Goal: Communication & Community: Ask a question

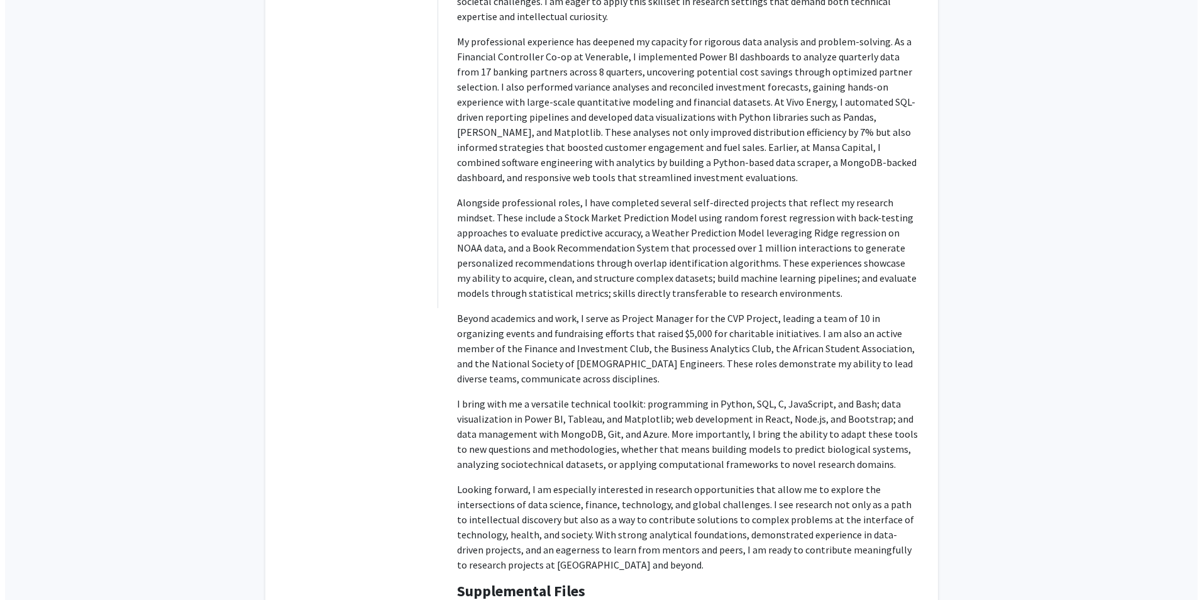
scroll to position [859, 0]
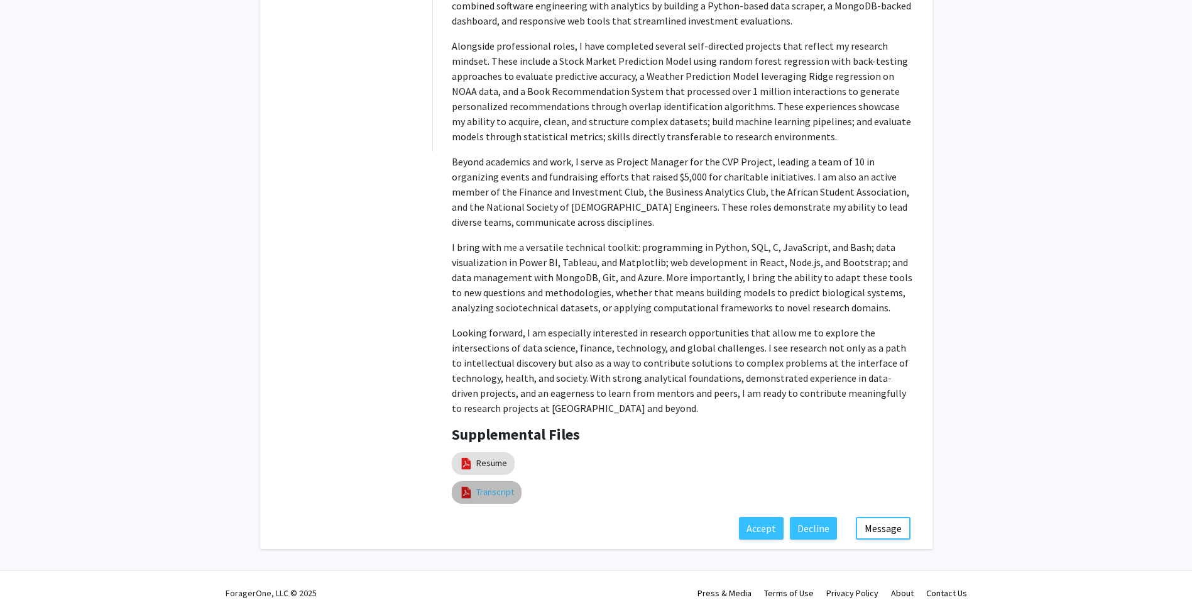
click at [498, 485] on link "Transcript" at bounding box center [495, 491] width 38 height 13
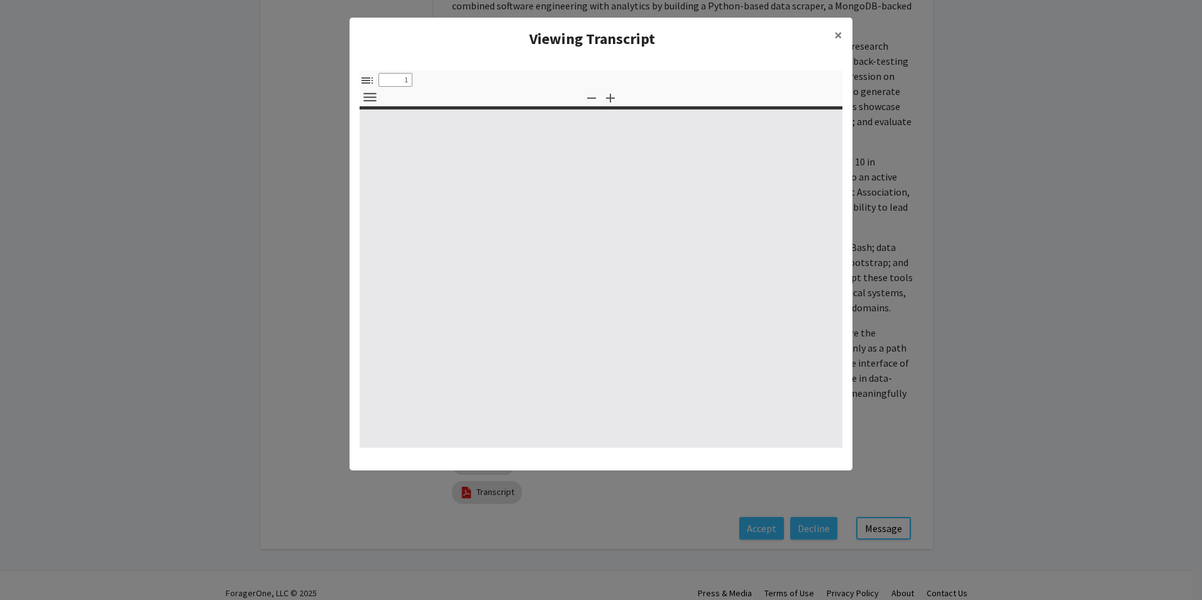
select select "custom"
type input "0"
select select "custom"
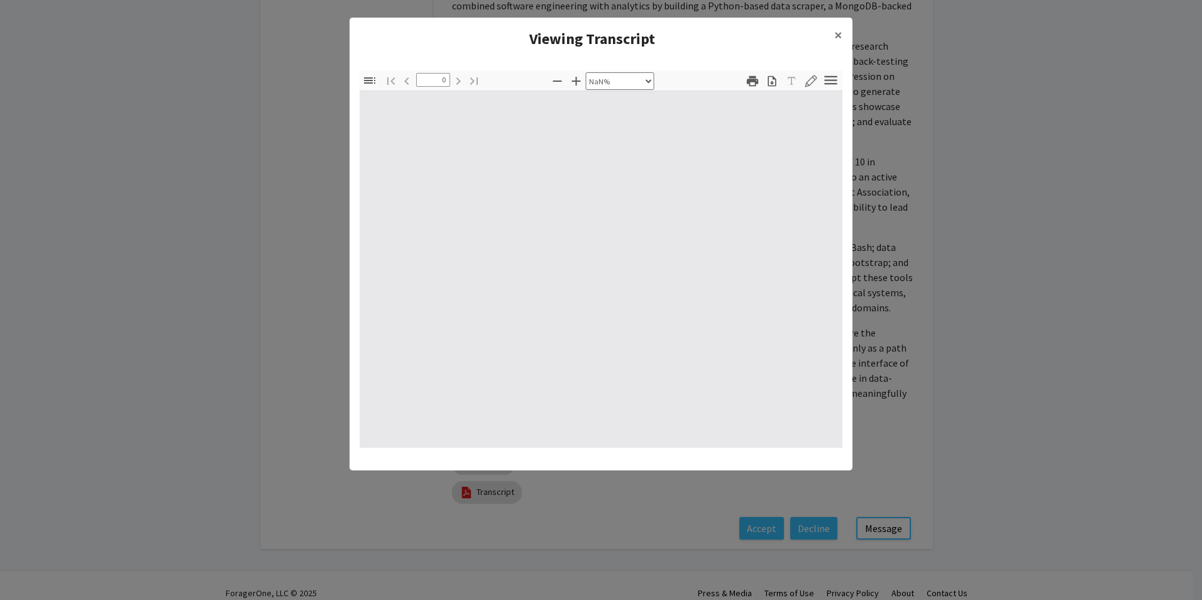
type input "1"
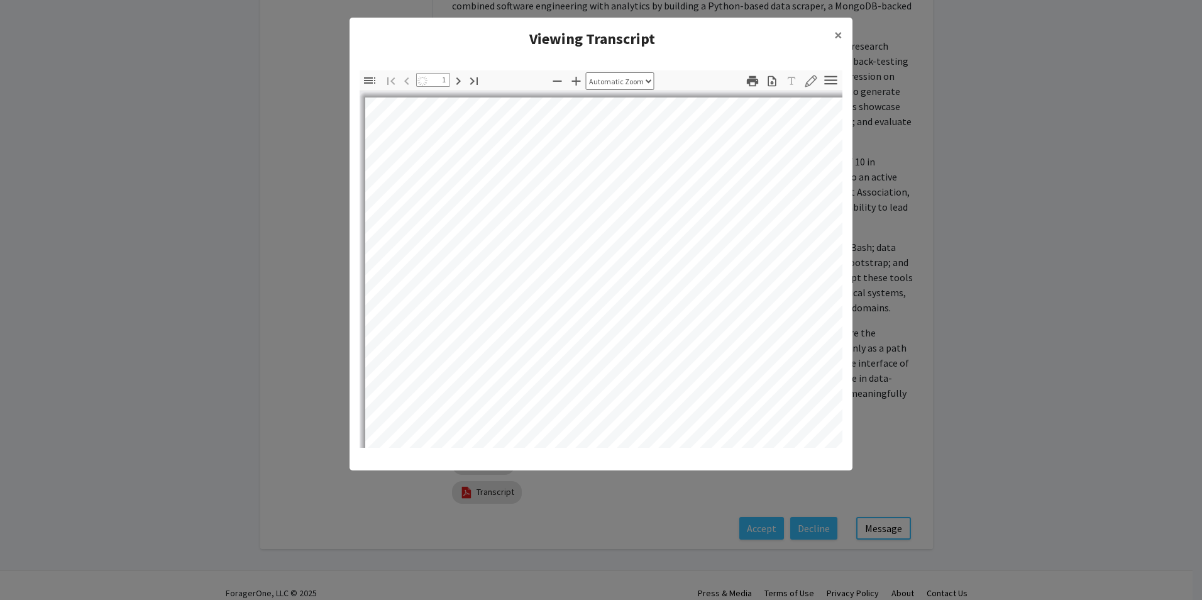
select select "auto"
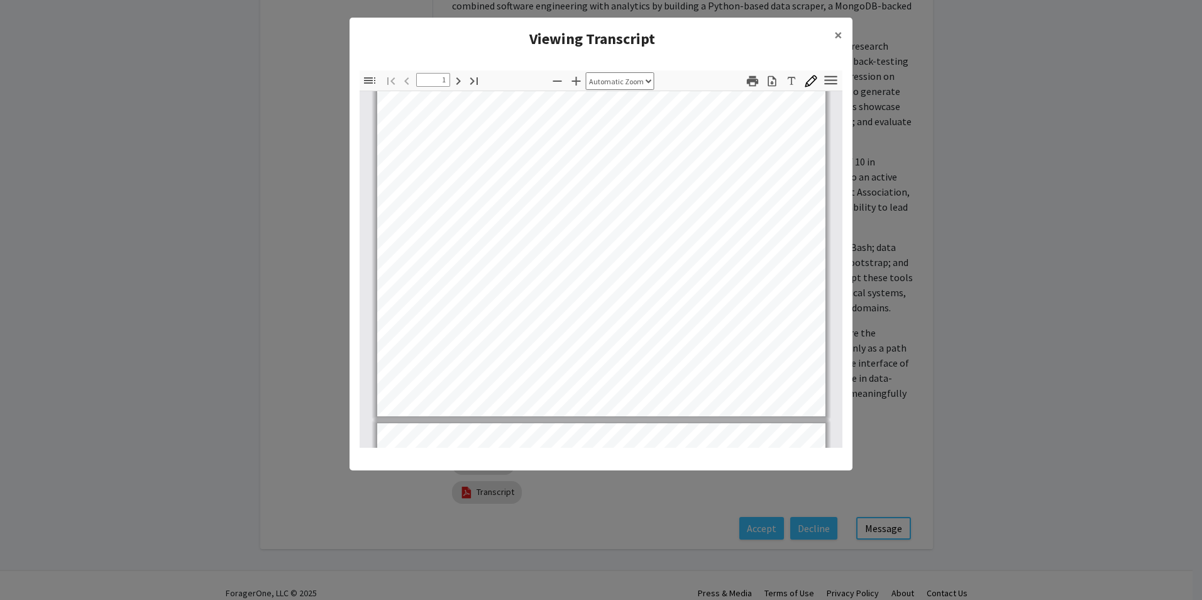
scroll to position [441, 0]
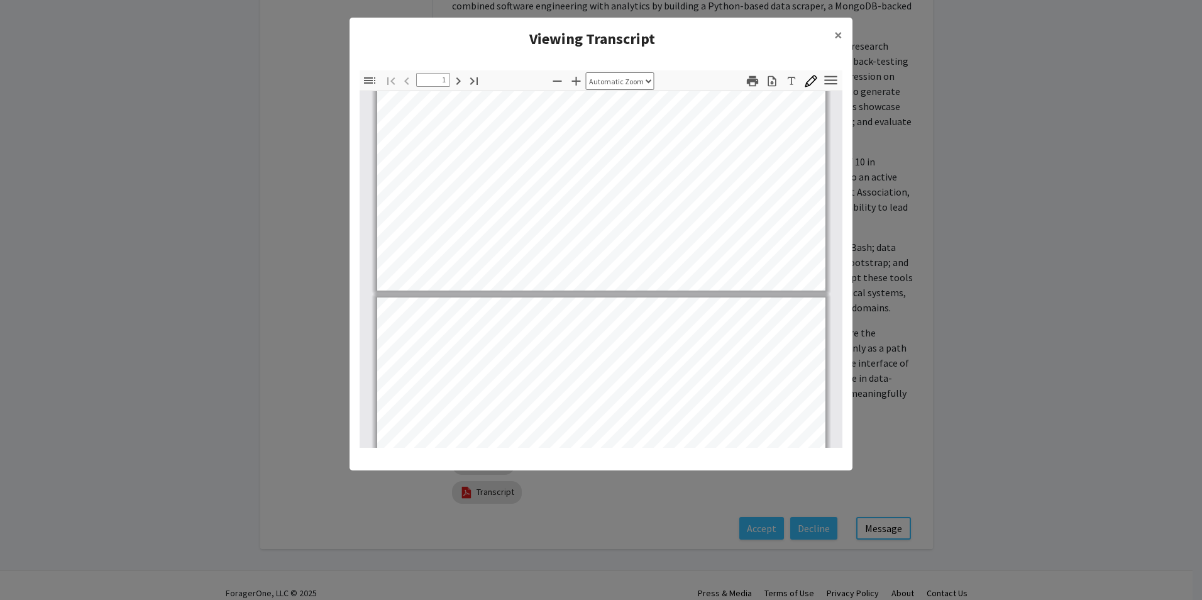
type input "2"
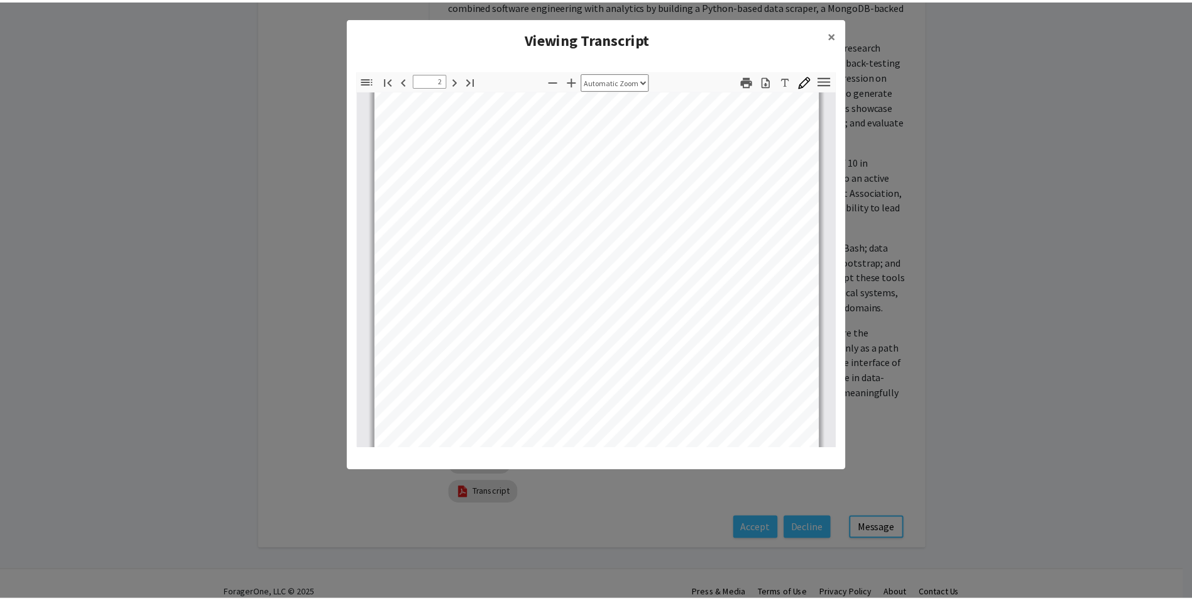
scroll to position [881, 0]
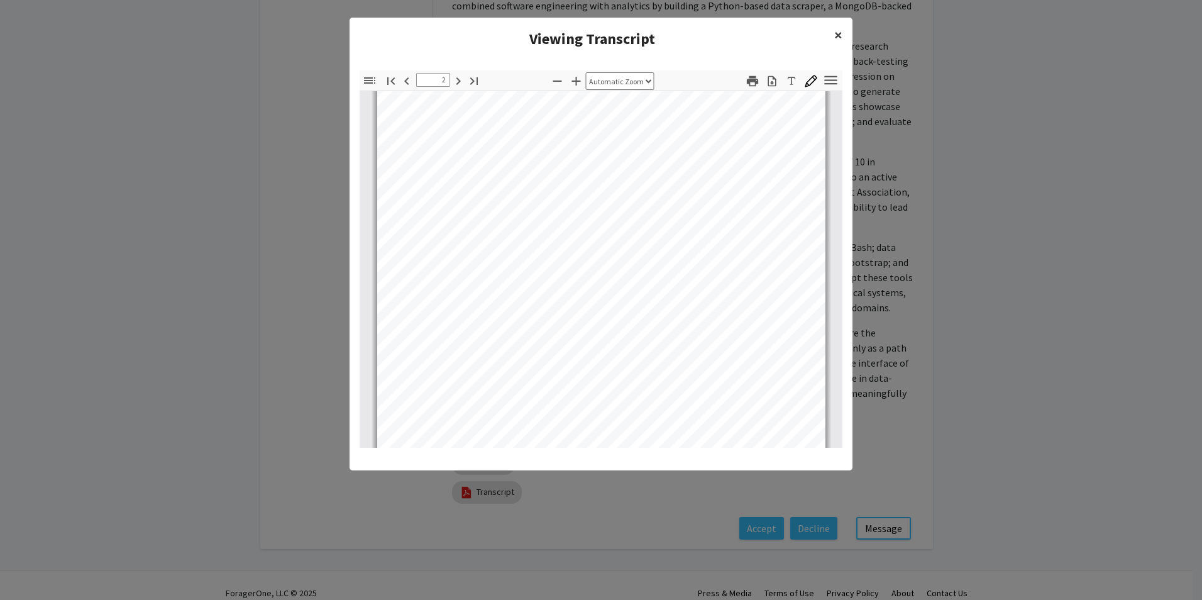
click at [836, 36] on span "×" at bounding box center [838, 34] width 8 height 19
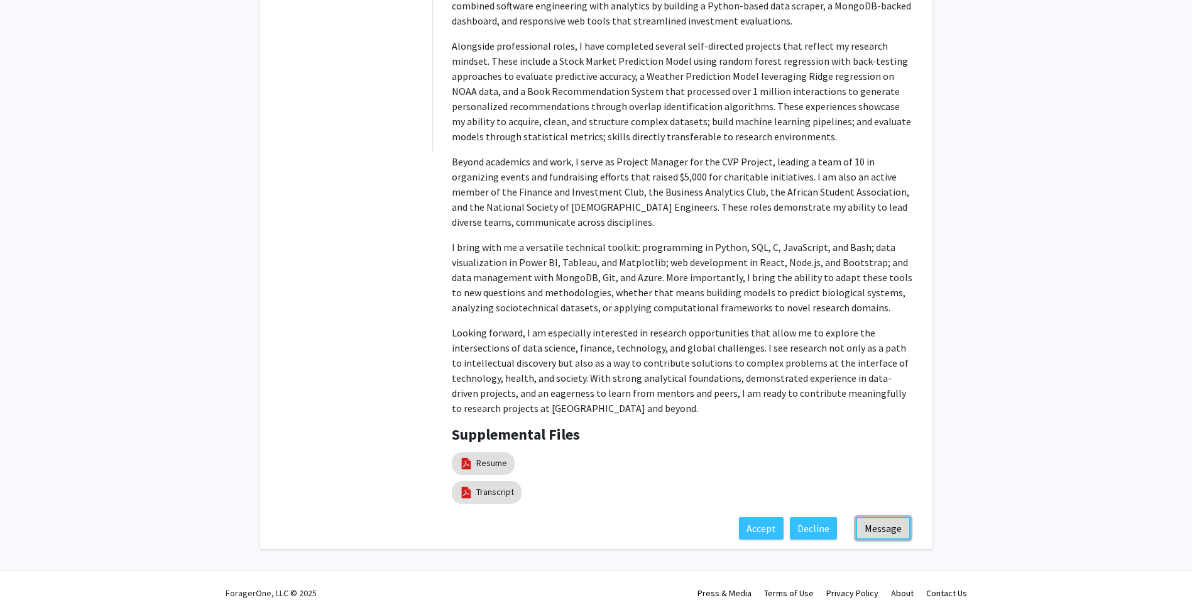
click at [873, 517] on button "Message" at bounding box center [883, 528] width 55 height 23
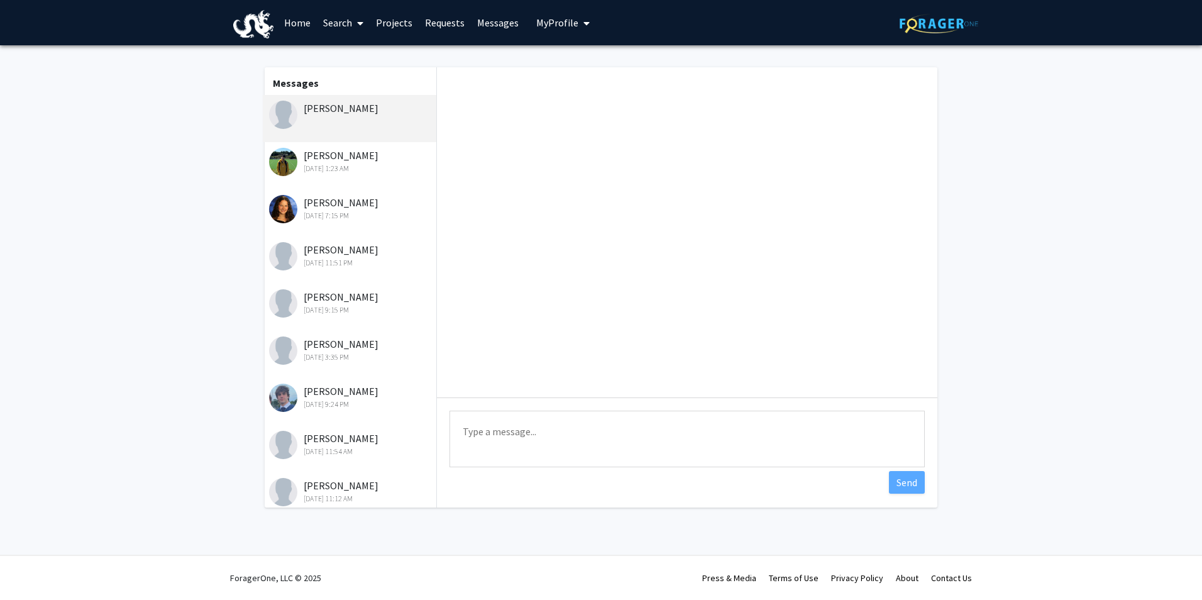
click at [539, 443] on textarea "Type a message" at bounding box center [686, 438] width 475 height 57
